Goal: Task Accomplishment & Management: Use online tool/utility

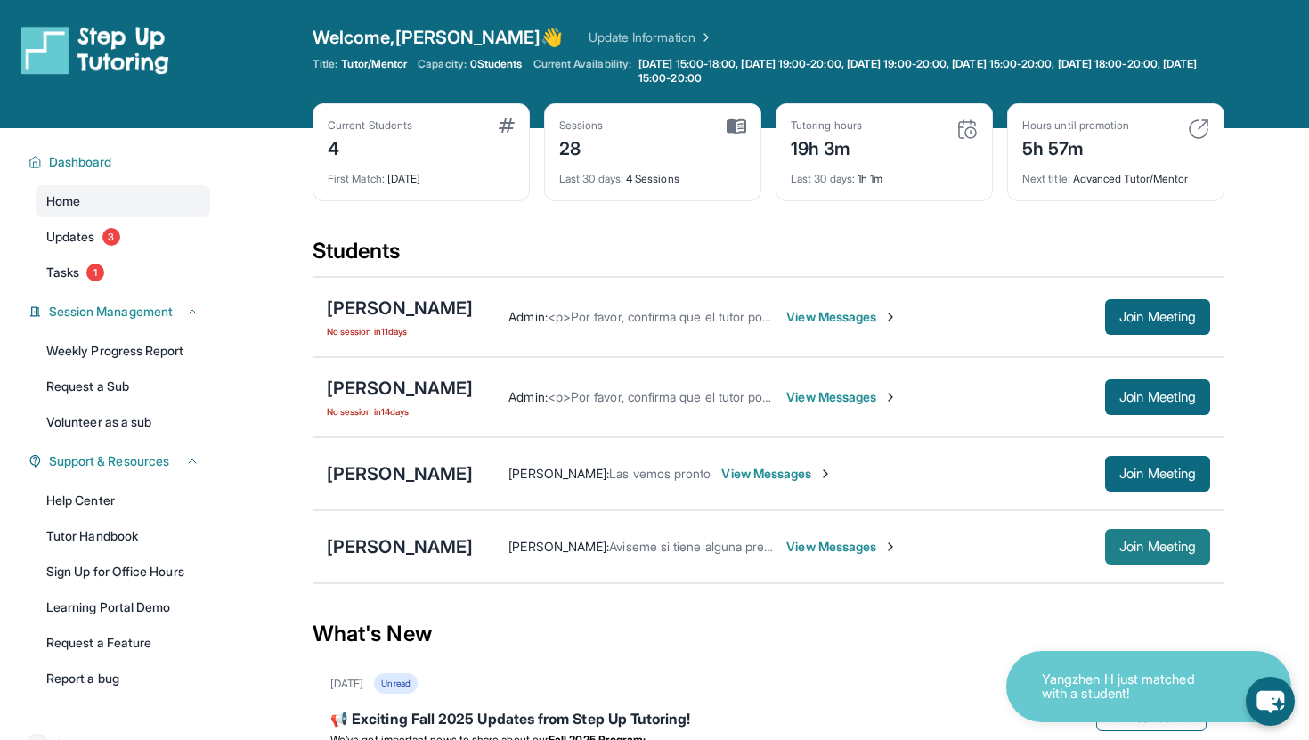
click at [1151, 555] on button "Join Meeting" at bounding box center [1157, 547] width 105 height 36
click at [391, 542] on div "[PERSON_NAME]" at bounding box center [400, 546] width 146 height 25
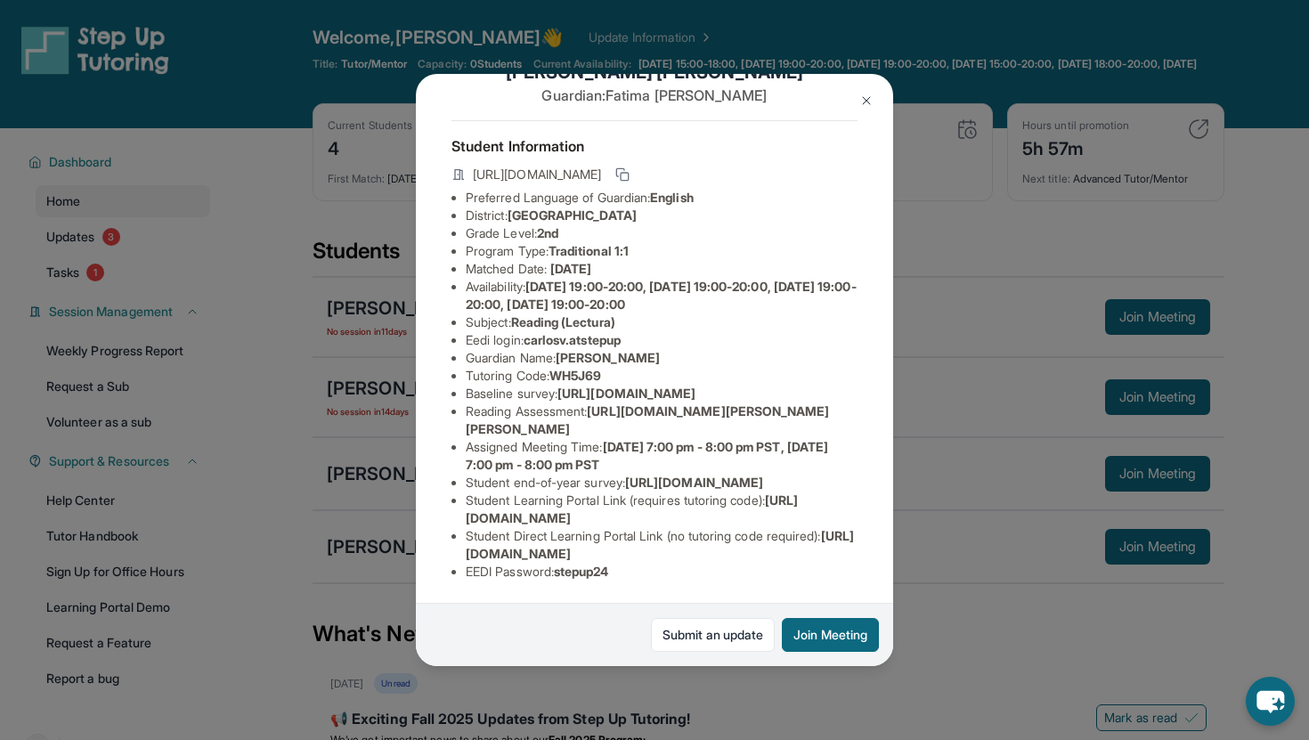
scroll to position [111, 0]
click at [966, 256] on div "[PERSON_NAME] Guardian: [PERSON_NAME] Student Information [URL][DOMAIN_NAME] Pr…" at bounding box center [654, 370] width 1309 height 740
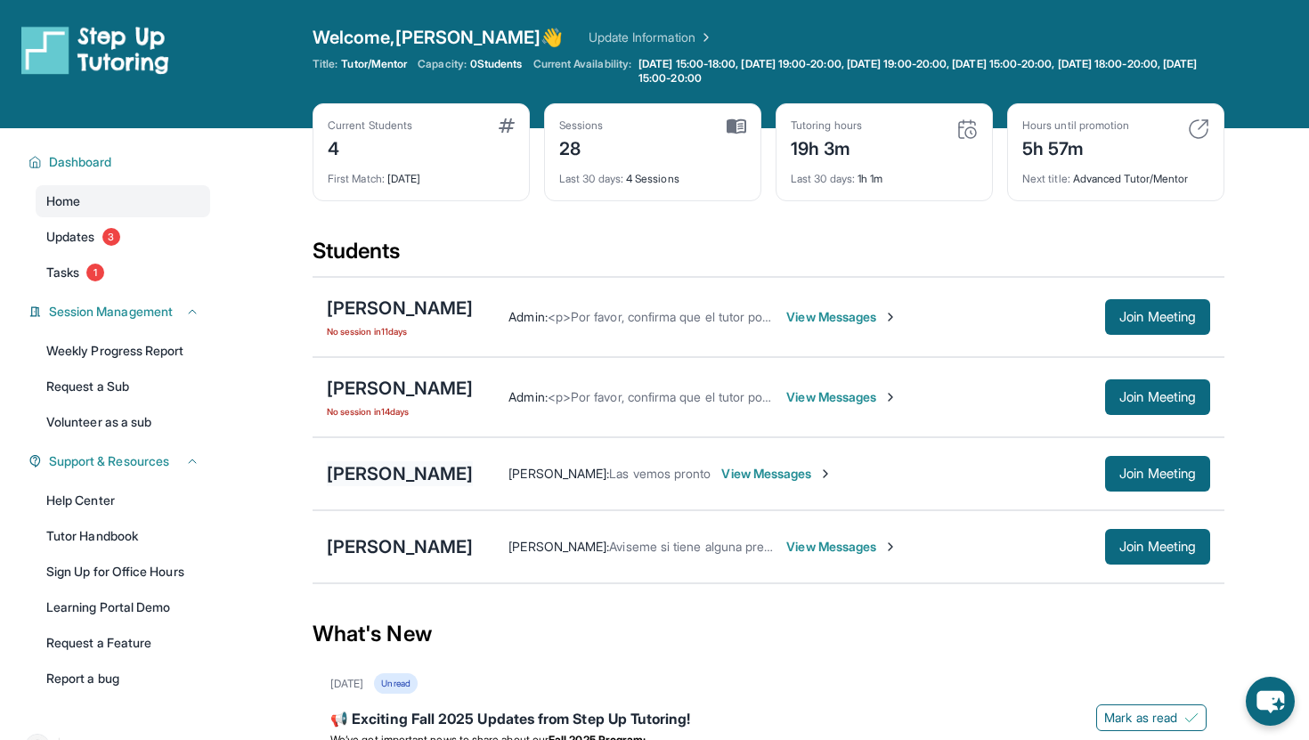
click at [385, 472] on div "[PERSON_NAME]" at bounding box center [400, 473] width 146 height 25
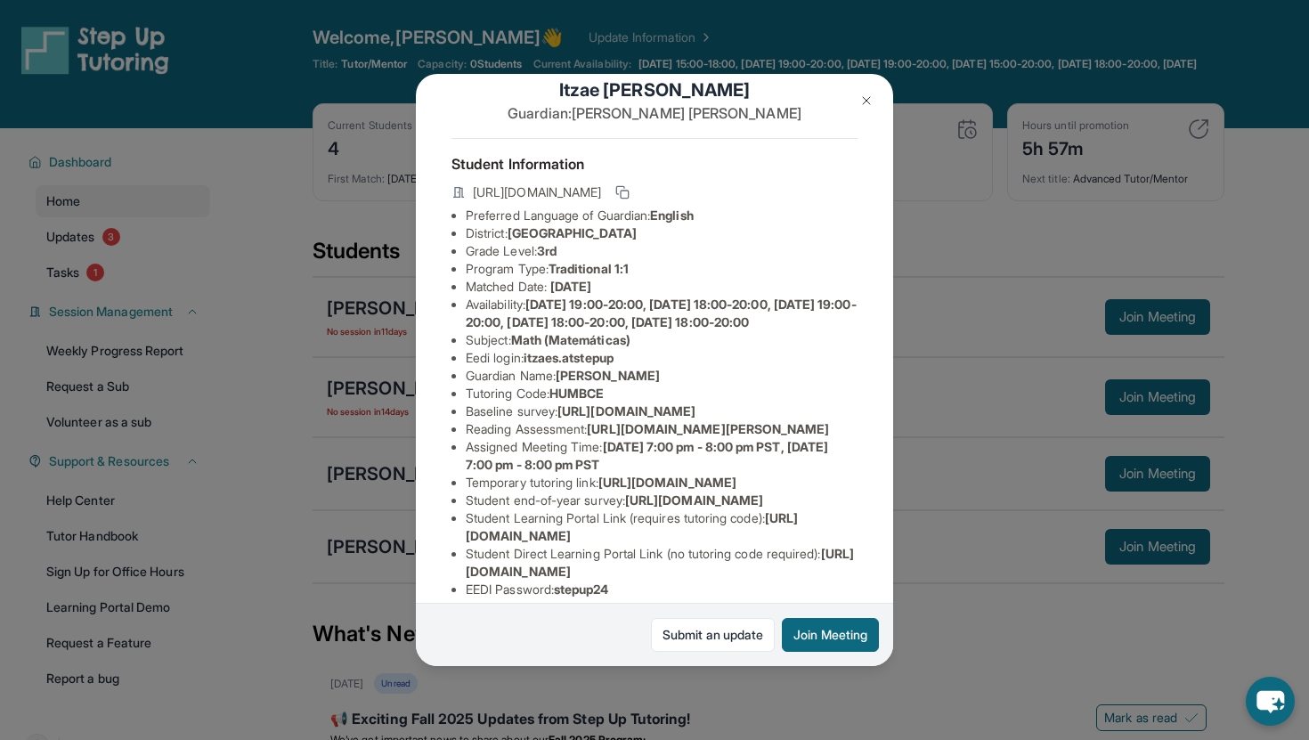
scroll to position [44, 0]
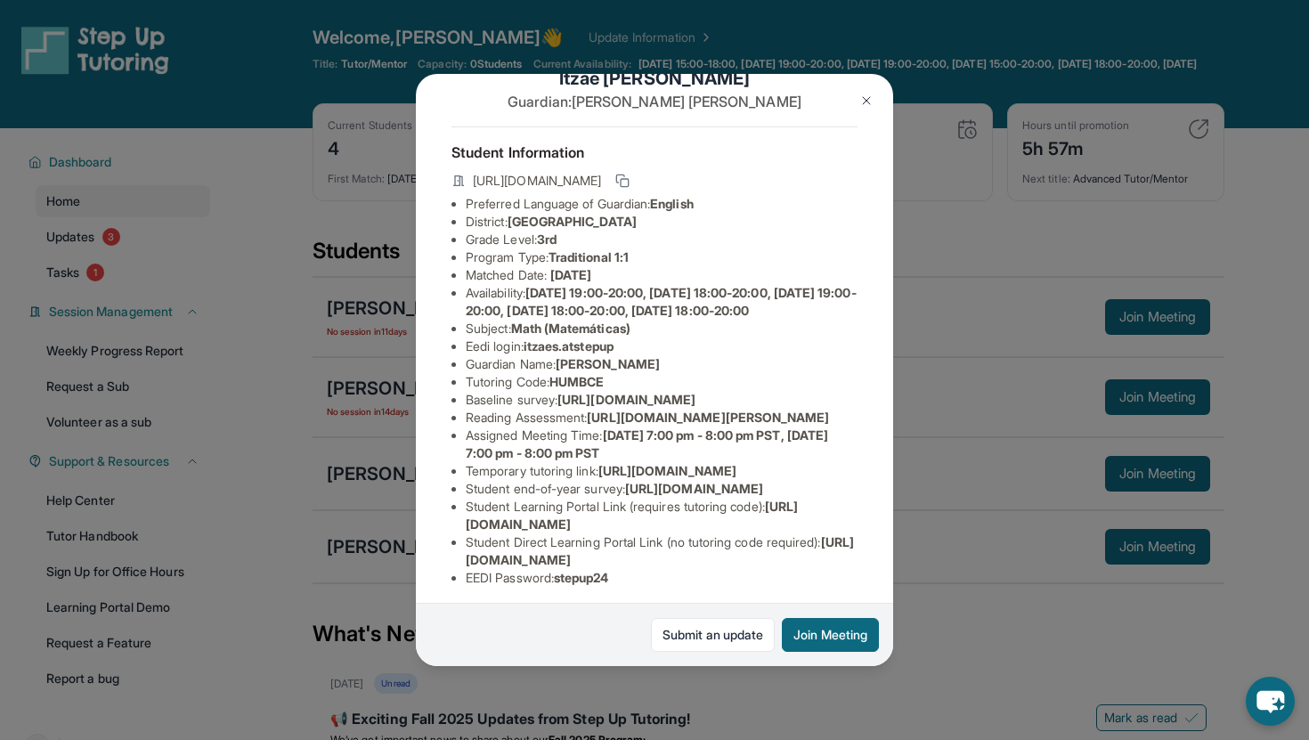
click at [298, 461] on div "[PERSON_NAME] Guardian: [PERSON_NAME] Student Information [URL][DOMAIN_NAME] Pr…" at bounding box center [654, 370] width 1309 height 740
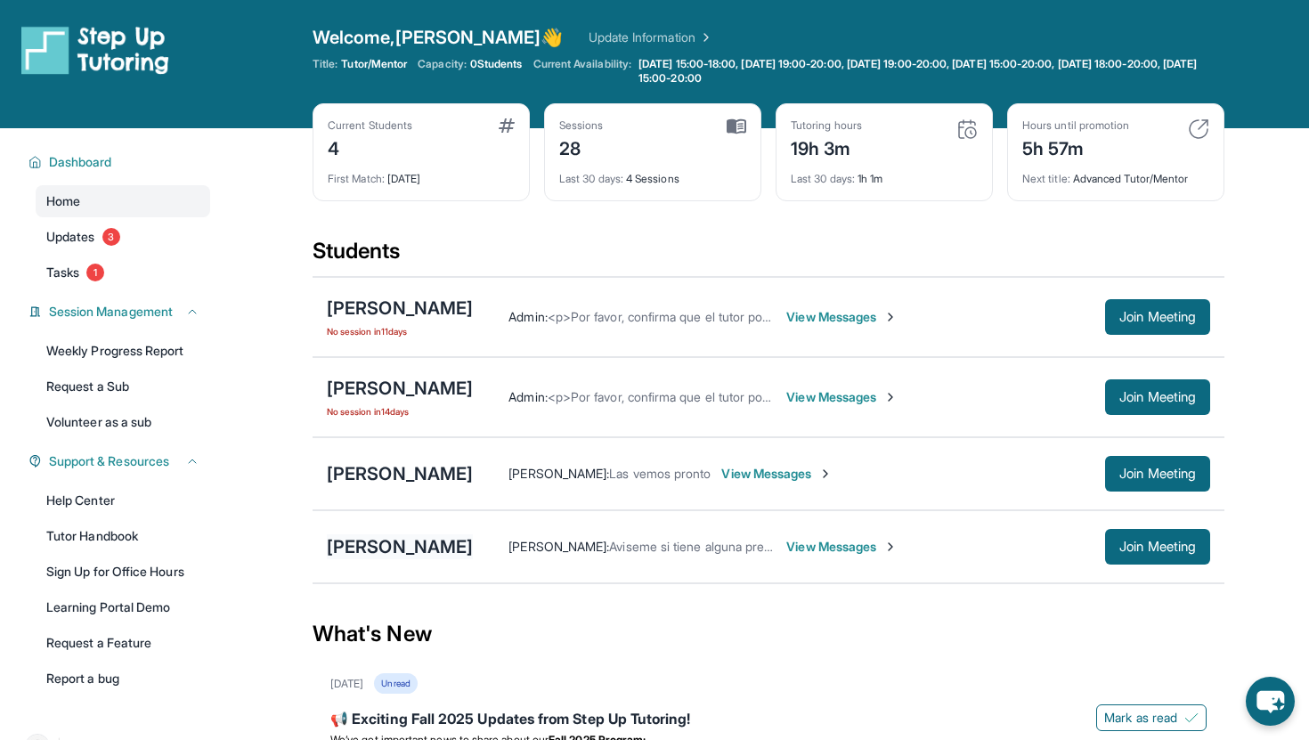
click at [376, 546] on div "[PERSON_NAME]" at bounding box center [400, 546] width 146 height 25
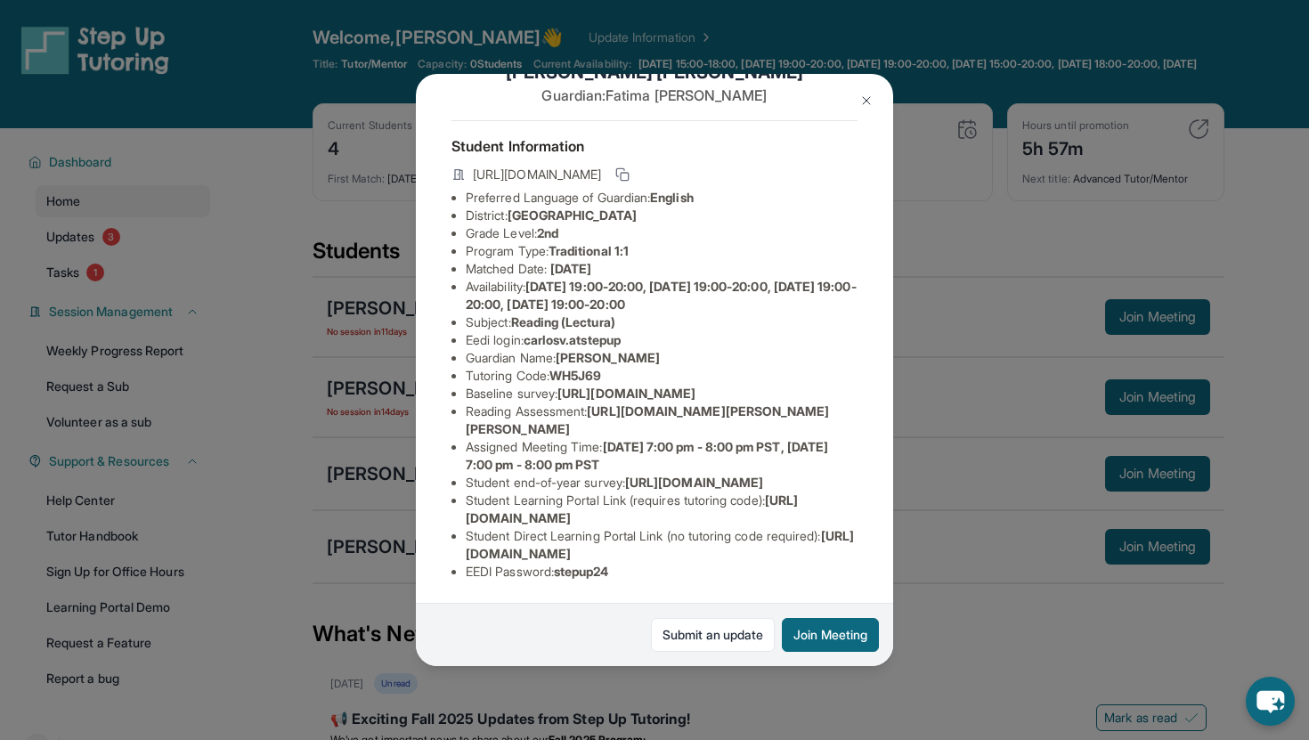
scroll to position [168, 0]
drag, startPoint x: 596, startPoint y: 344, endPoint x: 852, endPoint y: 364, distance: 257.2
click at [852, 402] on li "Reading Assessment : [URL][DOMAIN_NAME][PERSON_NAME][PERSON_NAME]" at bounding box center [662, 420] width 392 height 36
copy span "[URL][DOMAIN_NAME][PERSON_NAME][PERSON_NAME]"
